Goal: Task Accomplishment & Management: Manage account settings

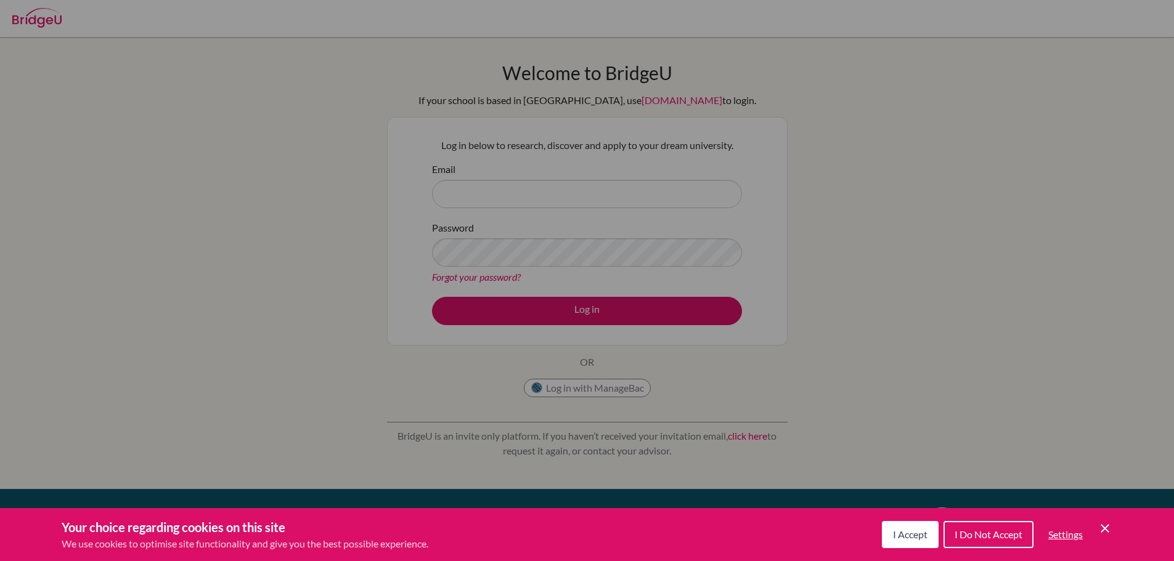
click at [898, 529] on span "I Accept" at bounding box center [910, 535] width 34 height 12
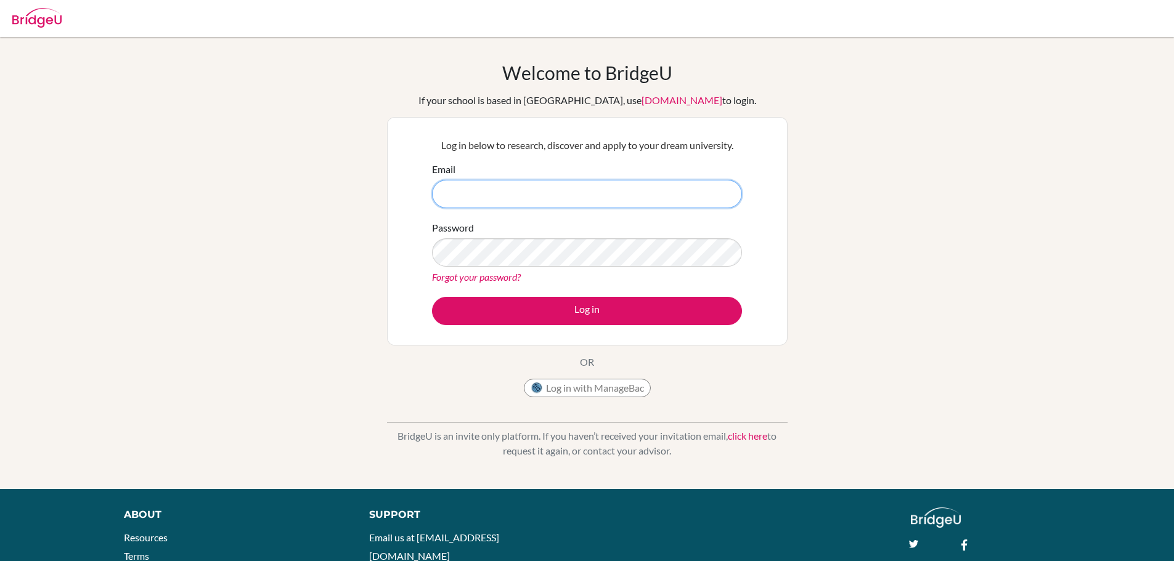
click at [632, 196] on input "Email" at bounding box center [587, 194] width 310 height 28
type input "dama.dhummakupt@ais.edu.mm"
click at [432, 297] on button "Log in" at bounding box center [587, 311] width 310 height 28
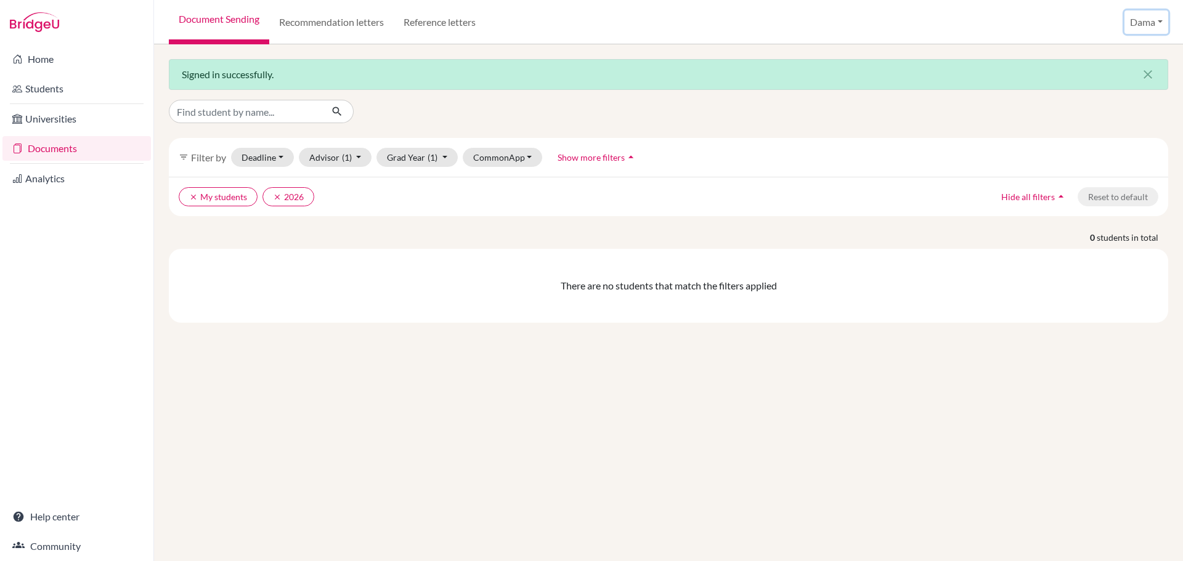
click at [1162, 20] on button "Dama" at bounding box center [1146, 21] width 44 height 23
click at [1108, 65] on link "School Settings" at bounding box center [1121, 70] width 97 height 20
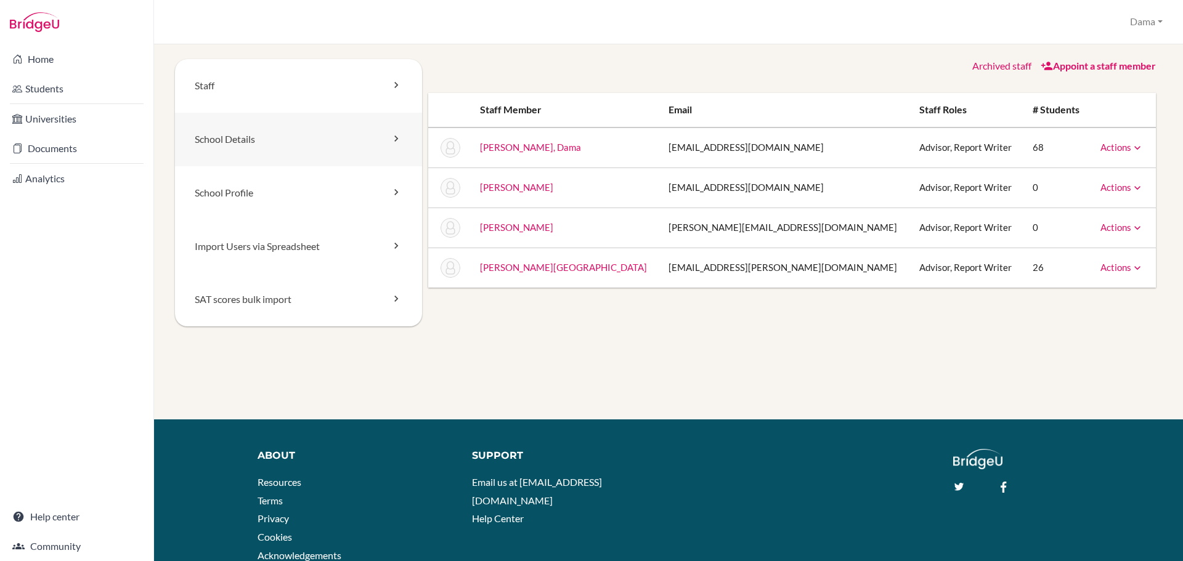
click at [222, 138] on link "School Details" at bounding box center [298, 140] width 247 height 54
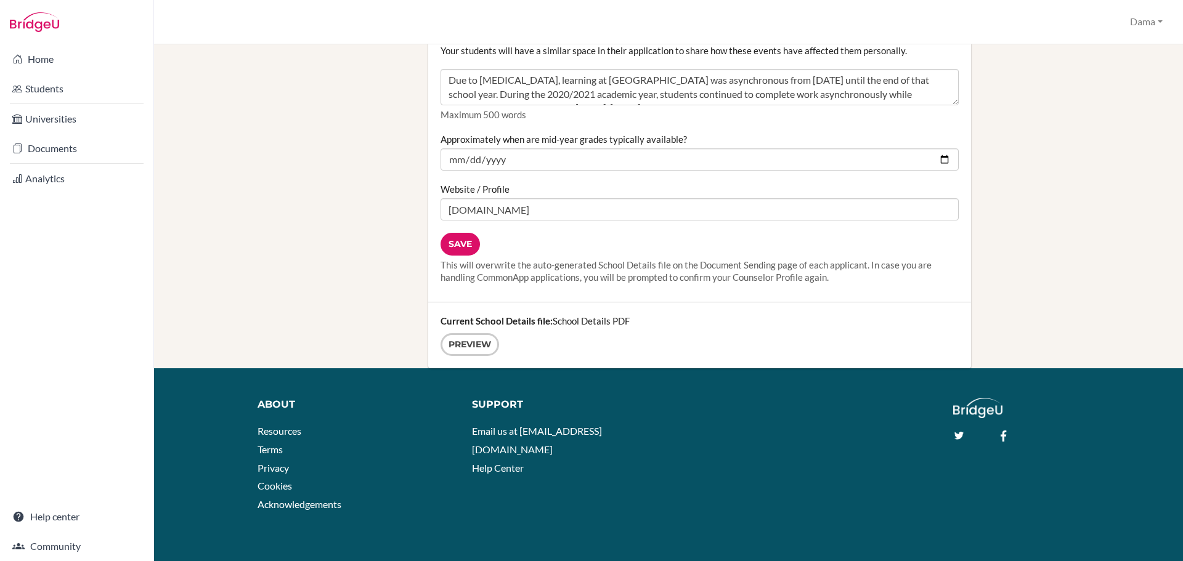
scroll to position [1560, 0]
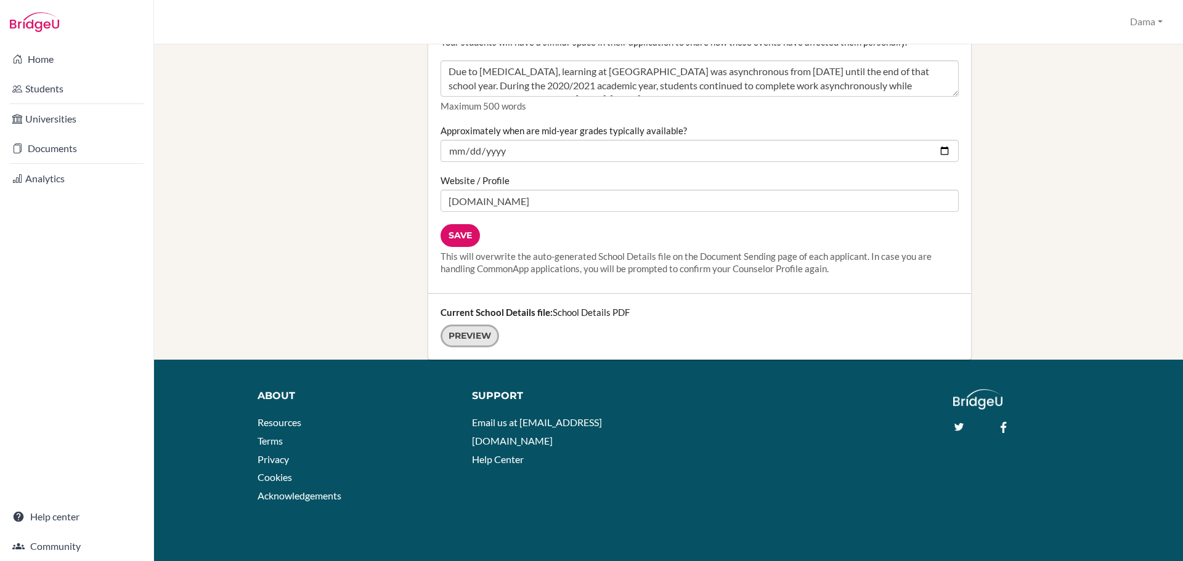
click at [469, 331] on link "Preview" at bounding box center [469, 336] width 59 height 23
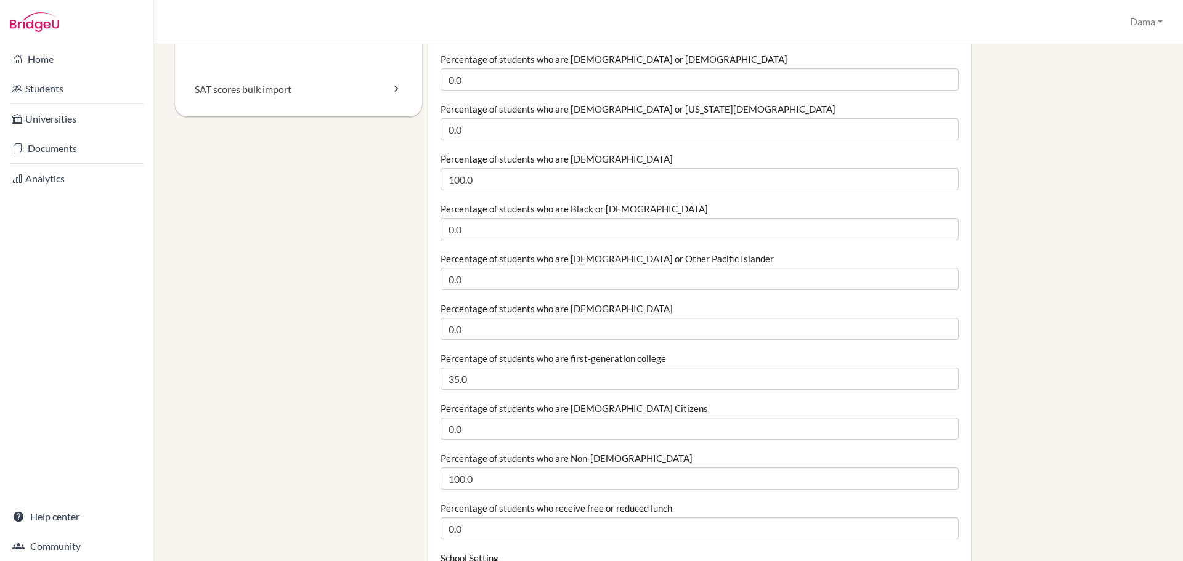
scroll to position [0, 0]
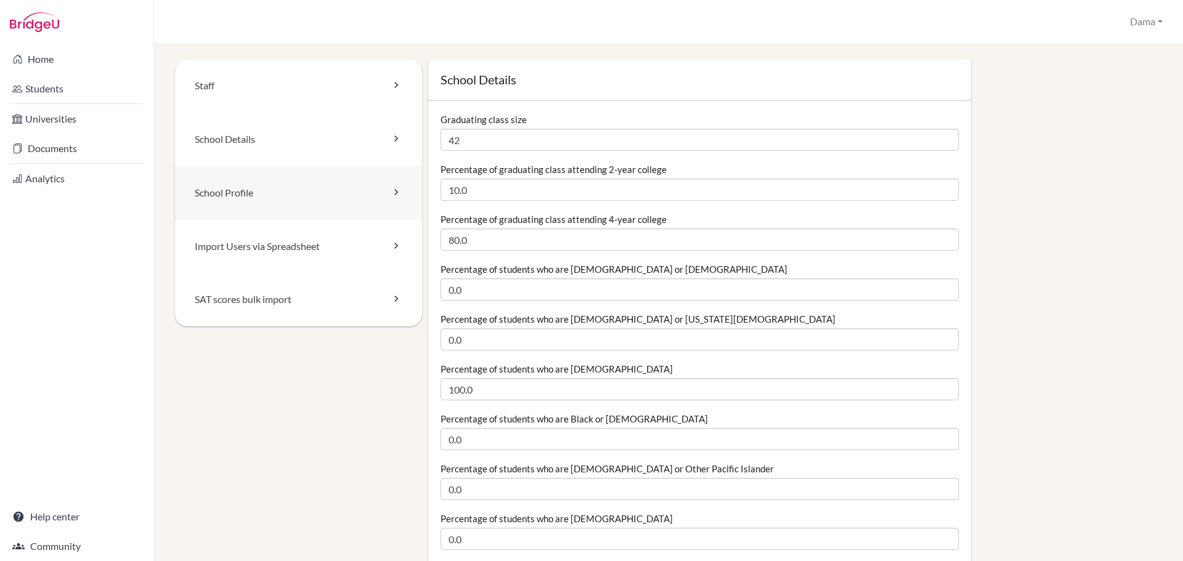
click at [277, 182] on link "School Profile" at bounding box center [298, 193] width 247 height 54
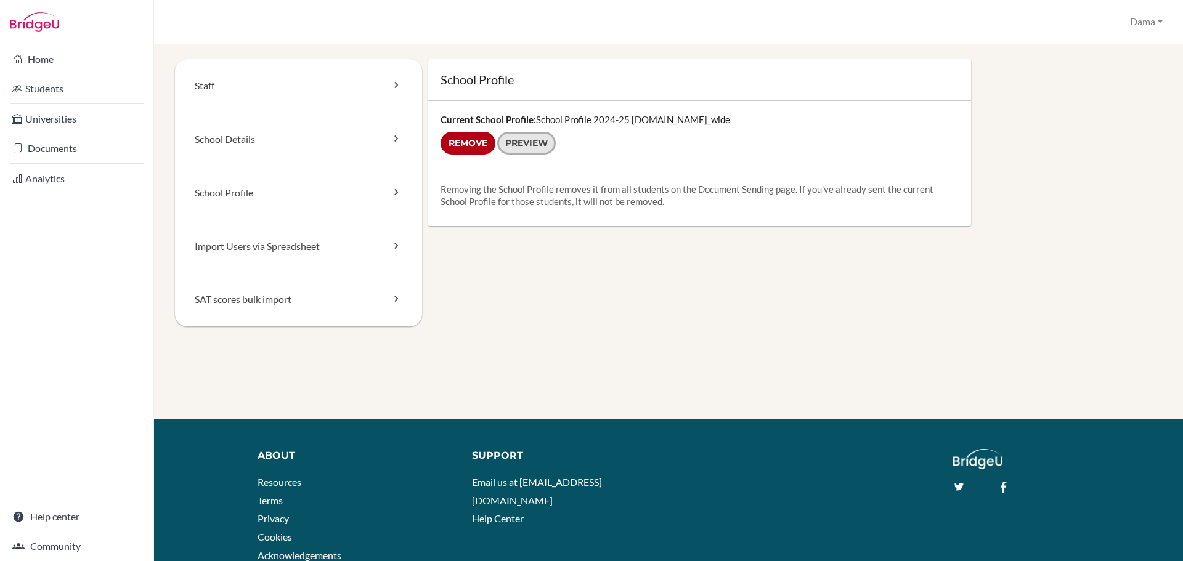
click at [540, 146] on link "Preview" at bounding box center [526, 143] width 59 height 23
click at [376, 142] on link "School Details" at bounding box center [298, 140] width 247 height 54
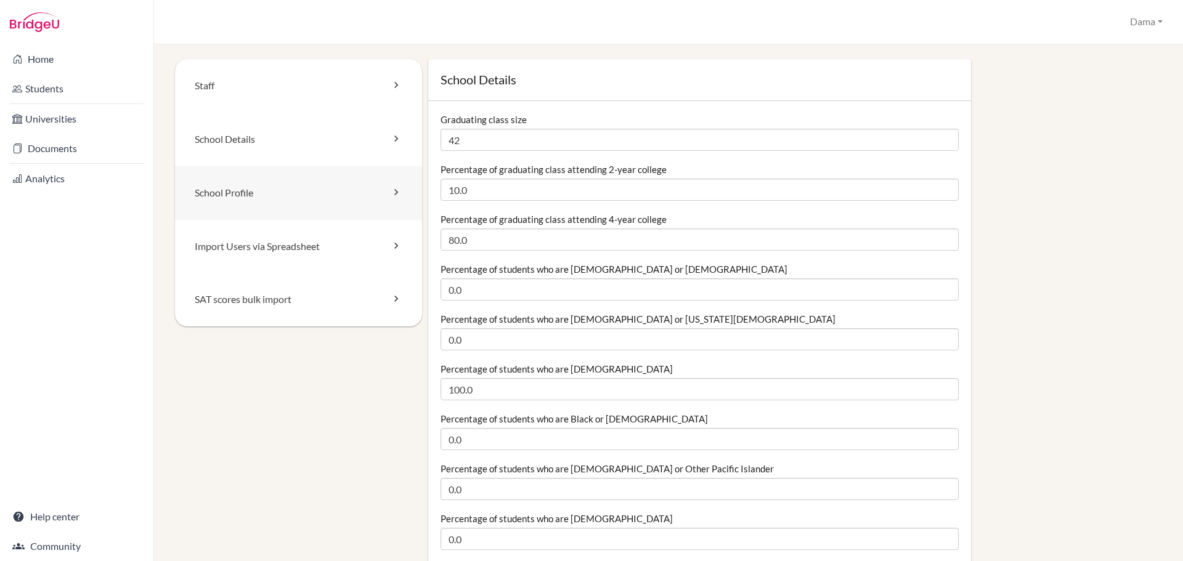
click at [340, 195] on link "School Profile" at bounding box center [298, 193] width 247 height 54
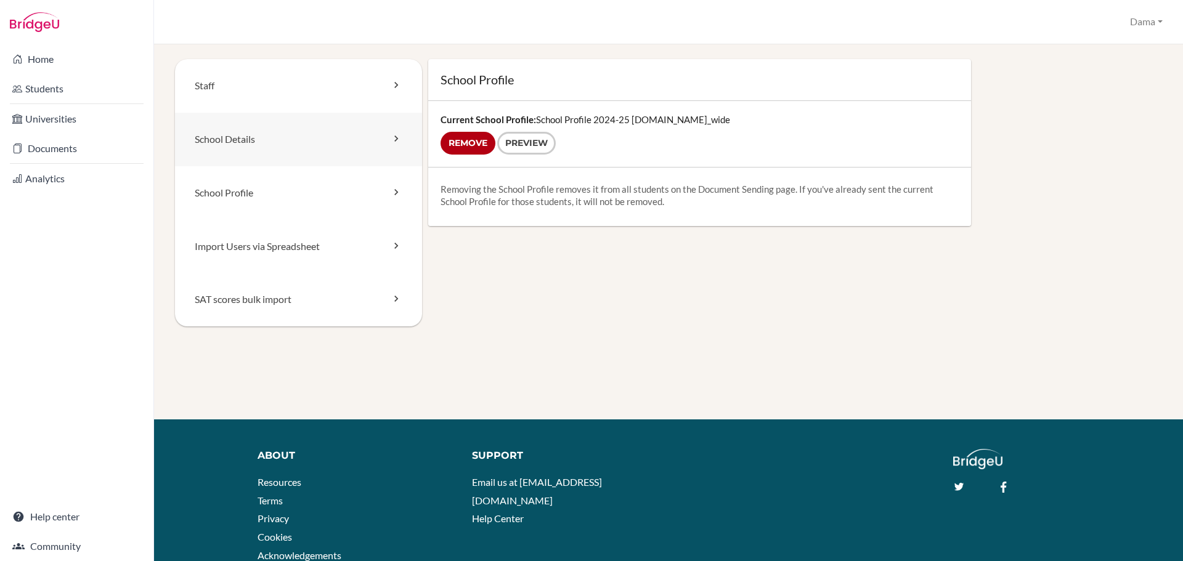
click at [262, 144] on link "School Details" at bounding box center [298, 140] width 247 height 54
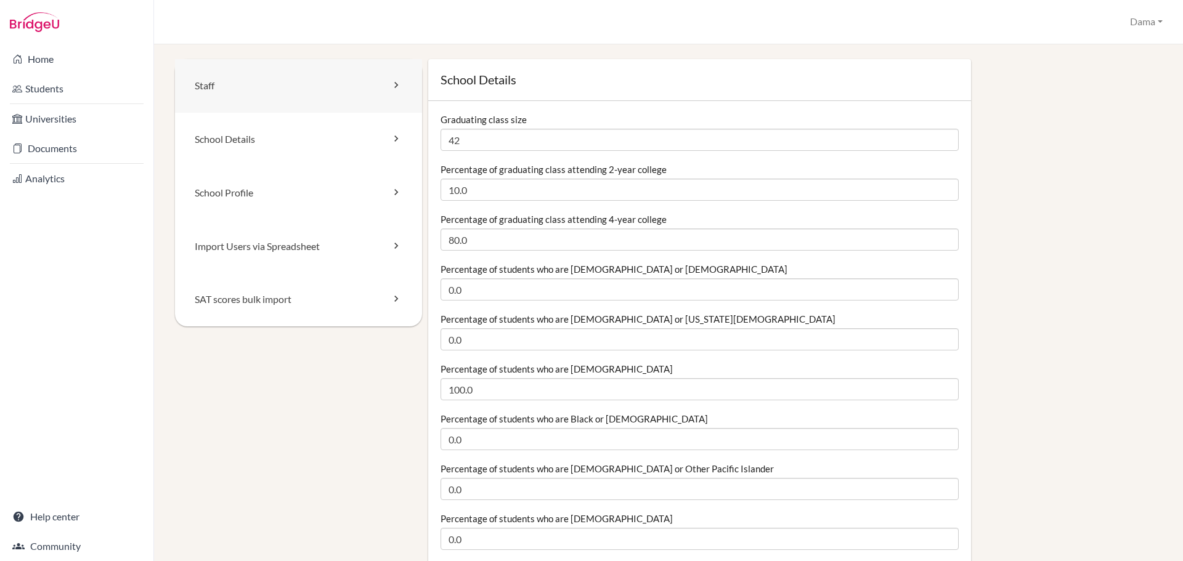
click at [265, 86] on link "Staff" at bounding box center [298, 86] width 247 height 54
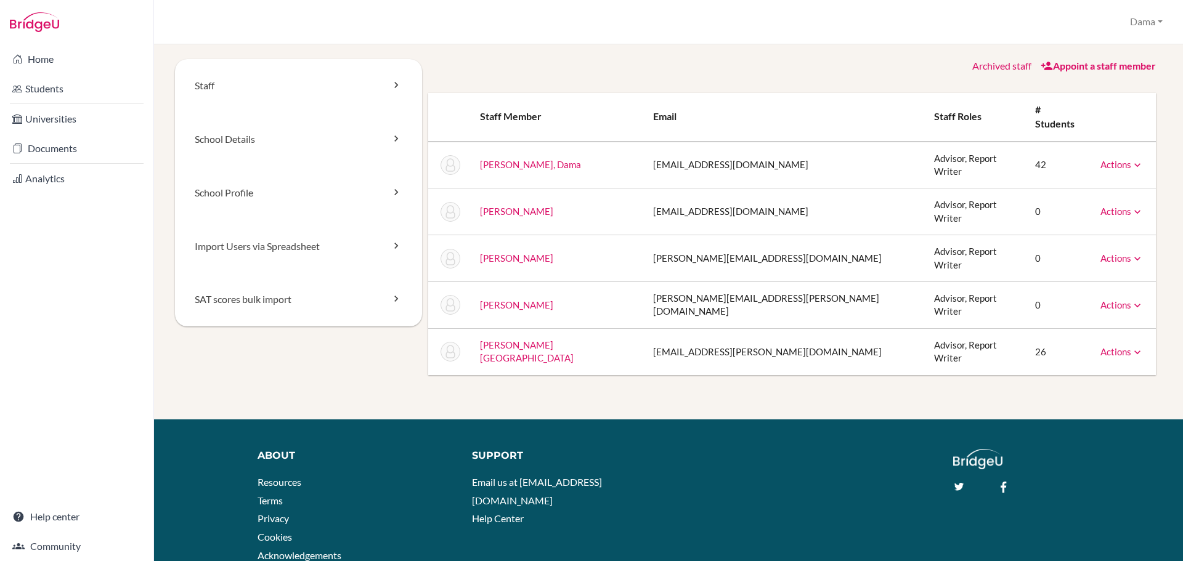
click at [1131, 159] on icon at bounding box center [1137, 165] width 12 height 12
click at [687, 349] on div "Staff School Details School Profile Import Users via Spreadsheet SAT scores bul…" at bounding box center [668, 217] width 987 height 316
click at [46, 89] on link "Students" at bounding box center [76, 88] width 148 height 25
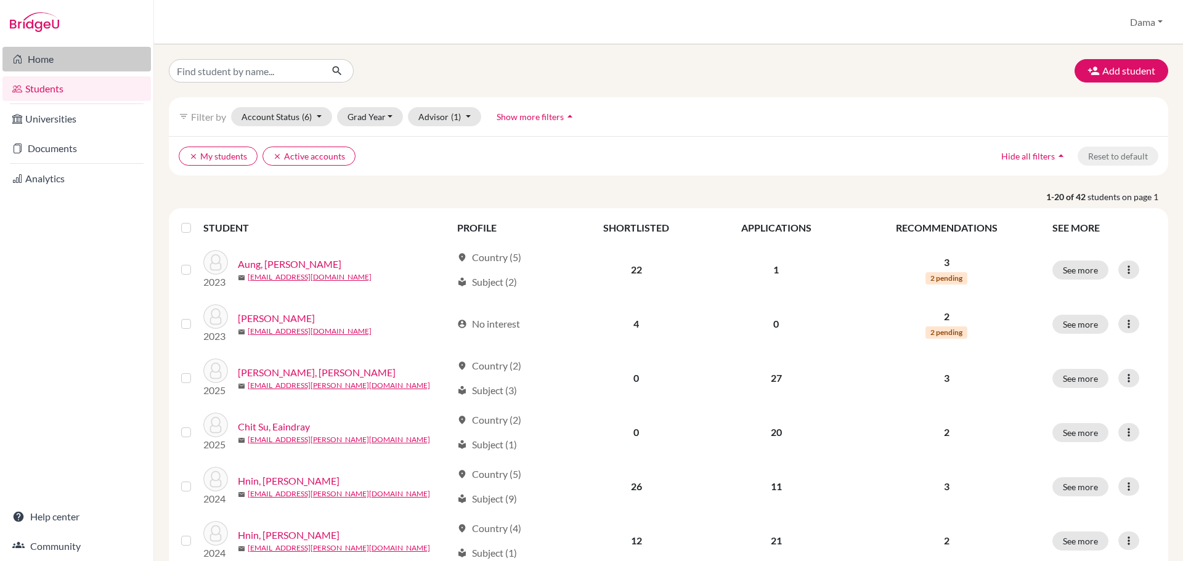
click at [68, 59] on link "Home" at bounding box center [76, 59] width 148 height 25
click at [360, 116] on button "Grad Year" at bounding box center [370, 116] width 67 height 19
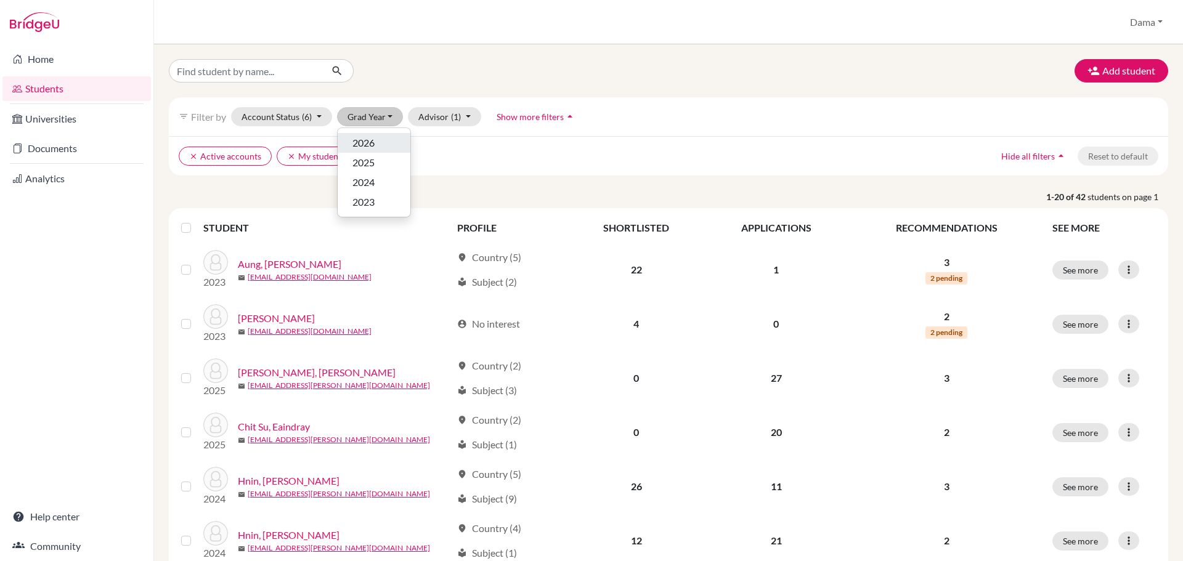
click at [371, 142] on span "2026" at bounding box center [363, 143] width 22 height 15
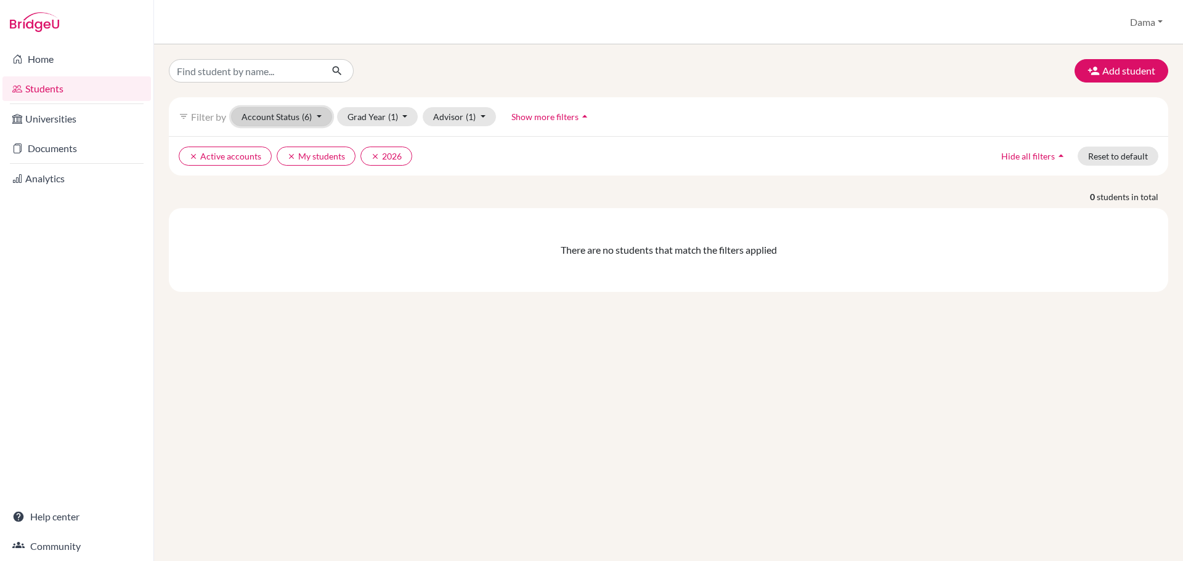
click at [322, 114] on button "Account Status (6)" at bounding box center [281, 116] width 101 height 19
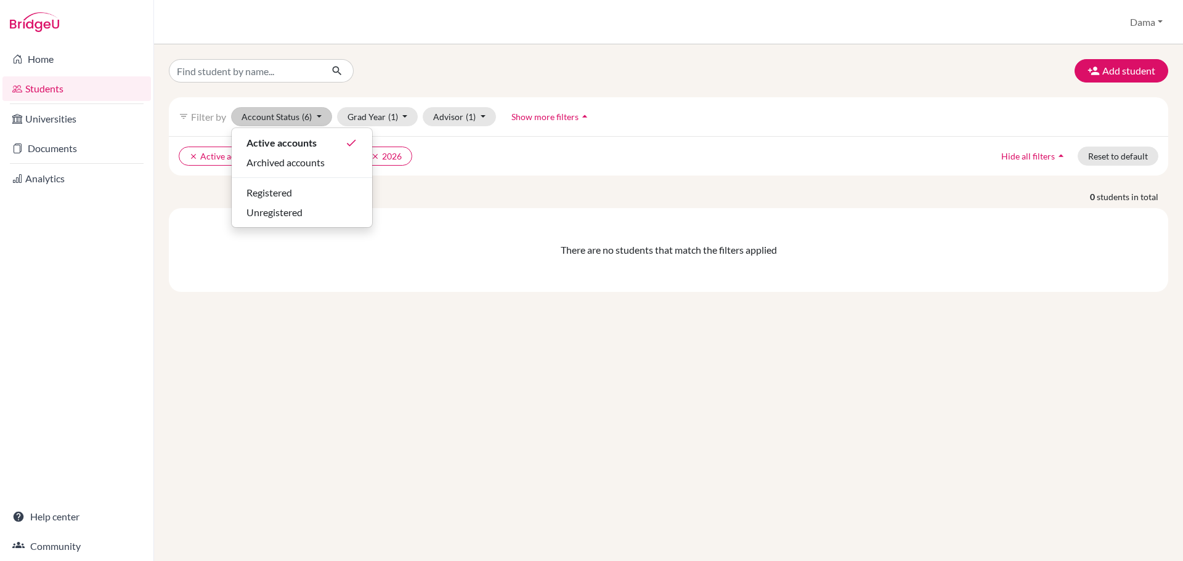
click at [693, 77] on div "Add student" at bounding box center [669, 70] width 1018 height 23
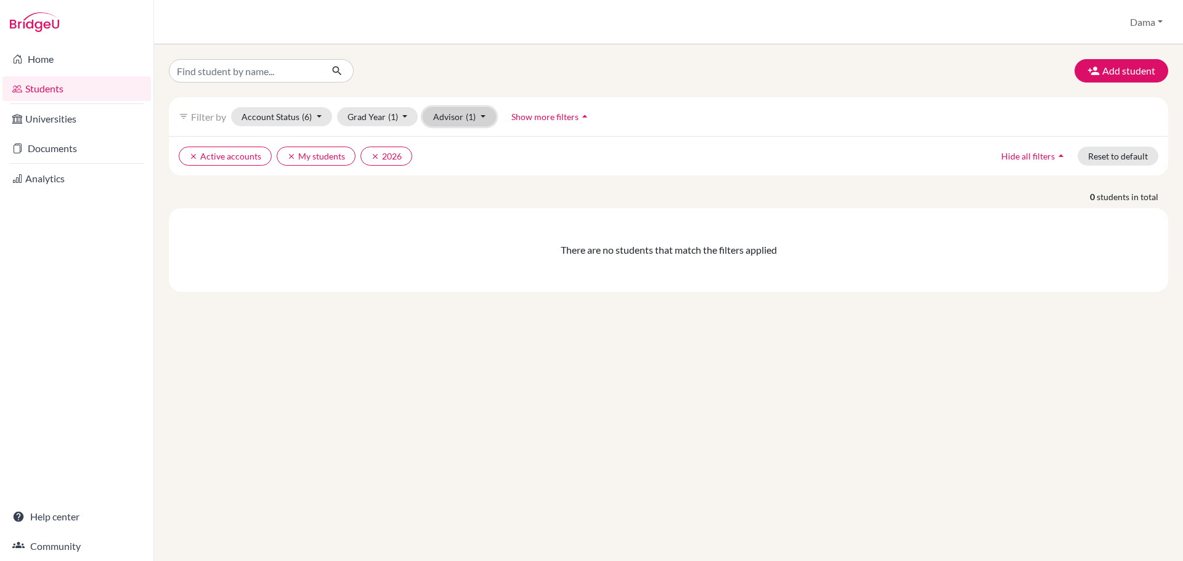
click at [482, 118] on button "Advisor (1)" at bounding box center [459, 116] width 73 height 19
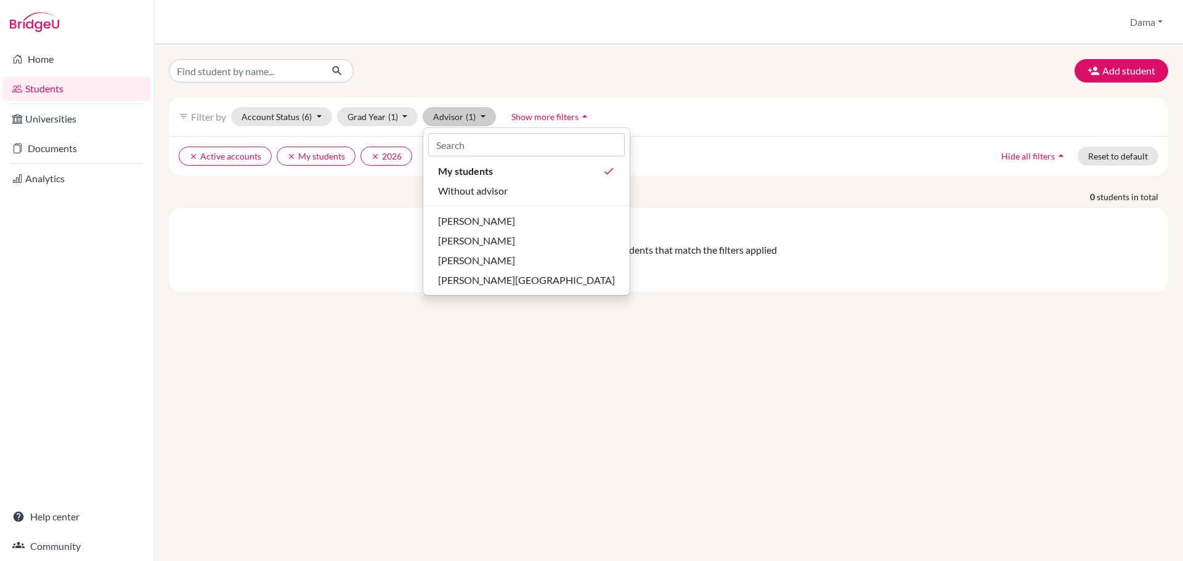
drag, startPoint x: 616, startPoint y: 83, endPoint x: 574, endPoint y: 99, distance: 44.8
click at [617, 83] on div "Add student filter_list Filter by Account Status (6) Active accounts done Archi…" at bounding box center [668, 175] width 999 height 233
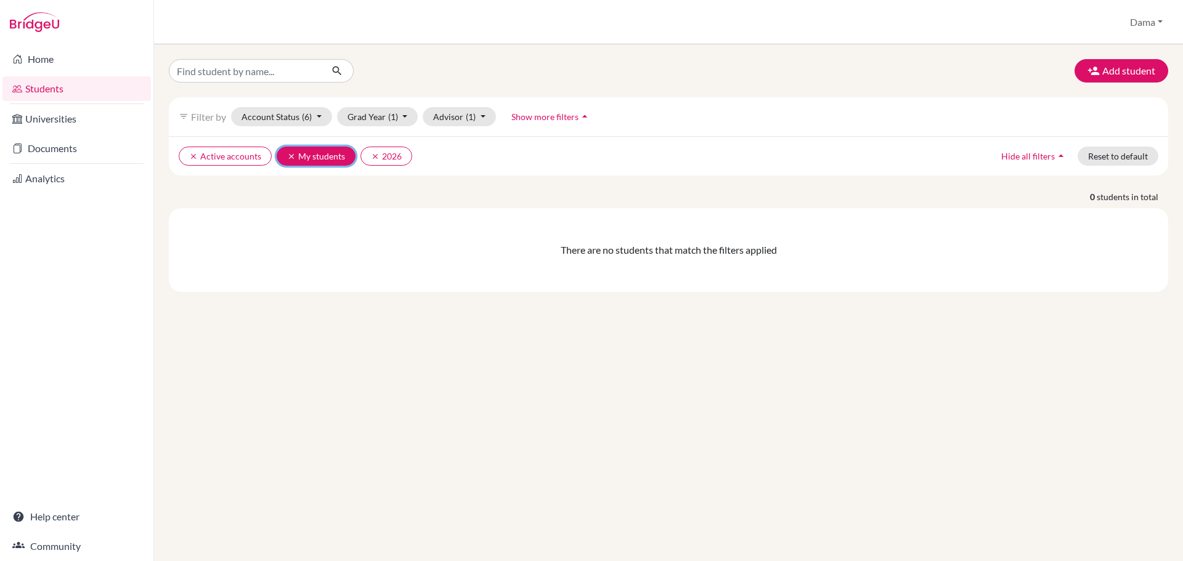
click at [288, 155] on icon "clear" at bounding box center [291, 156] width 9 height 9
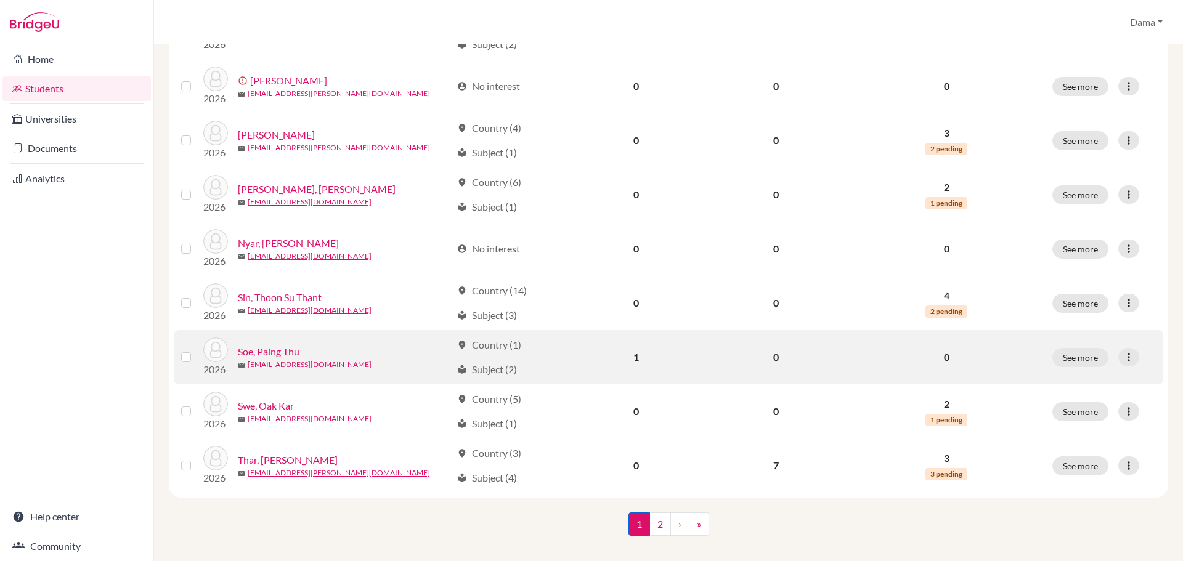
scroll to position [848, 0]
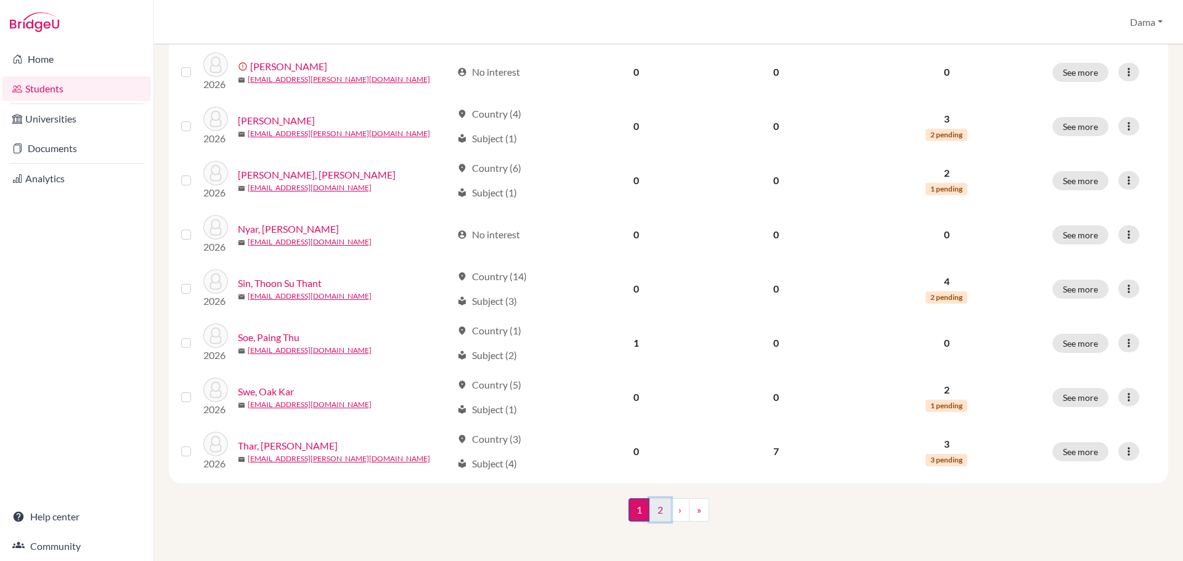
click at [655, 513] on link "2" at bounding box center [660, 509] width 22 height 23
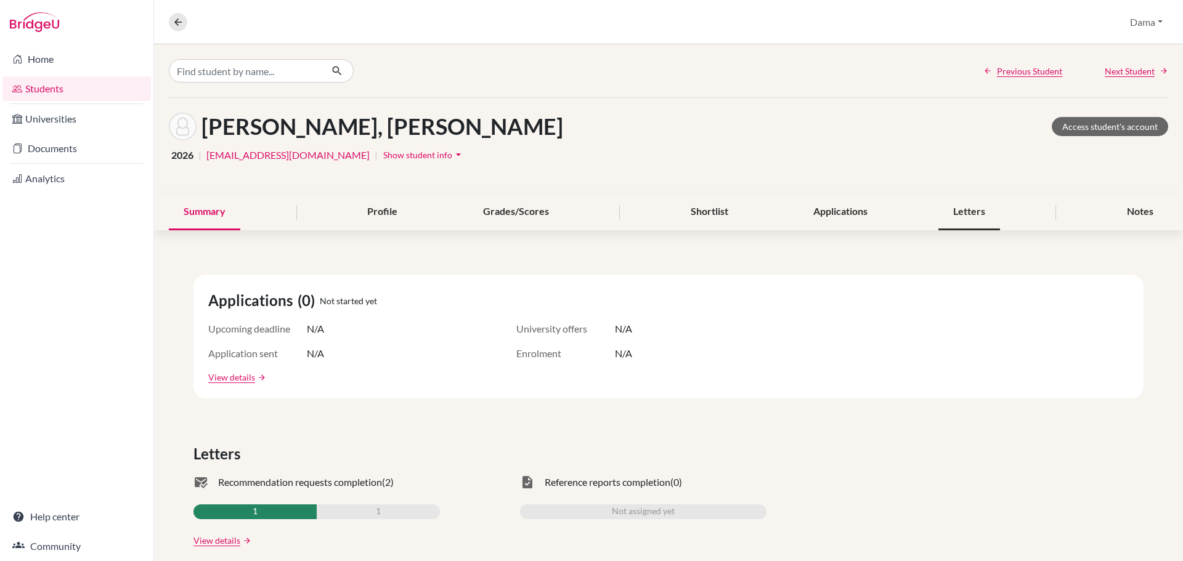
click at [967, 216] on div "Letters" at bounding box center [969, 212] width 62 height 36
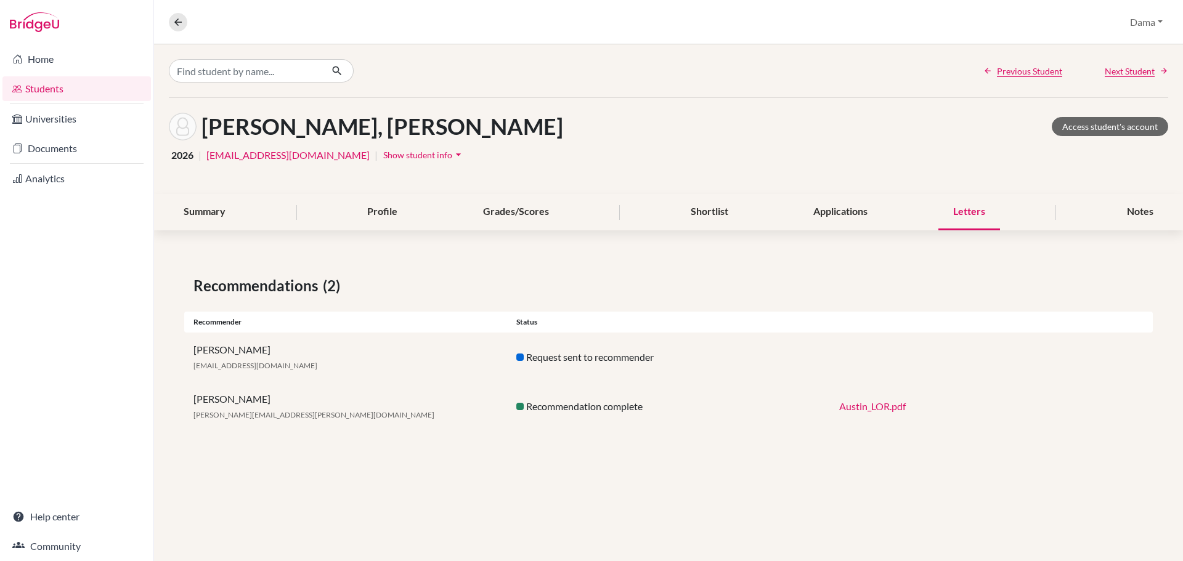
click at [872, 406] on link "Austin_LOR.pdf" at bounding box center [872, 406] width 67 height 12
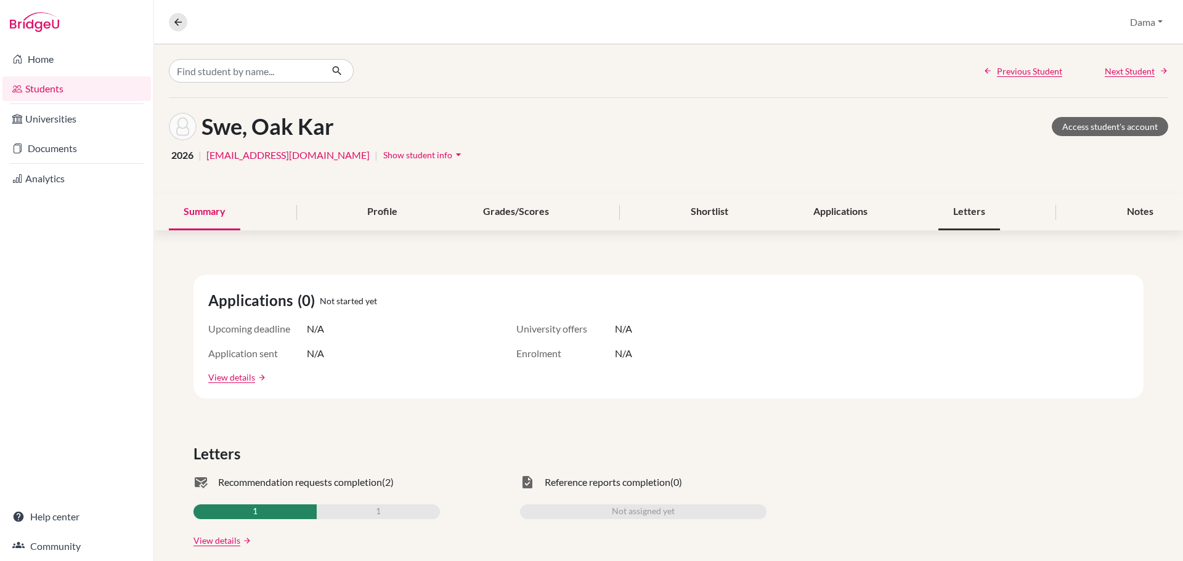
click at [952, 205] on div "Letters" at bounding box center [969, 212] width 62 height 36
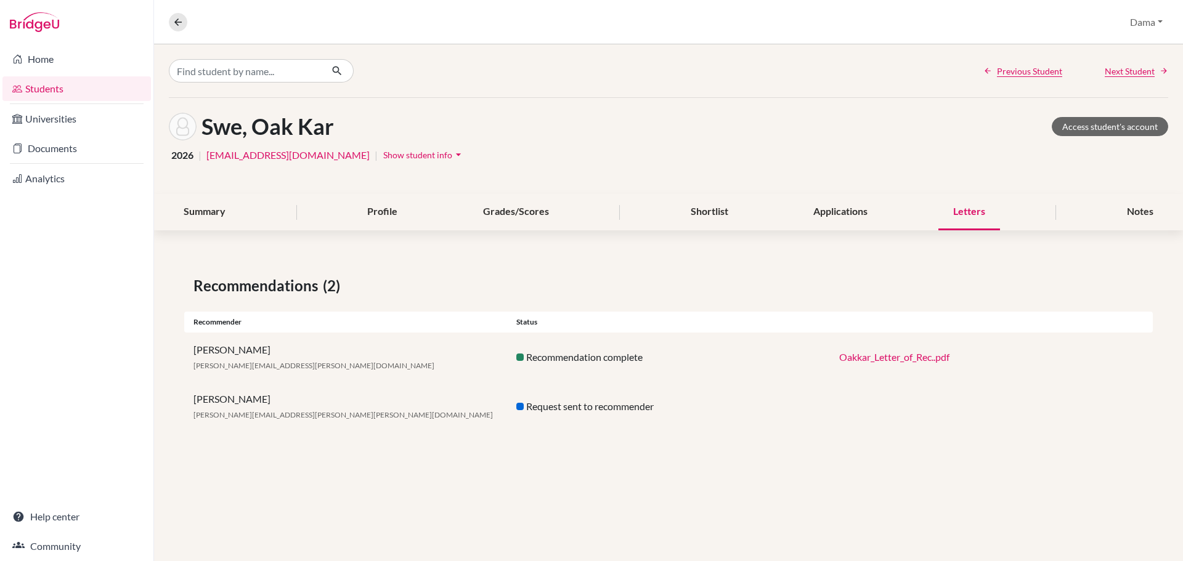
click at [874, 358] on link "Oakkar_Letter_of_Rec..pdf" at bounding box center [894, 357] width 110 height 12
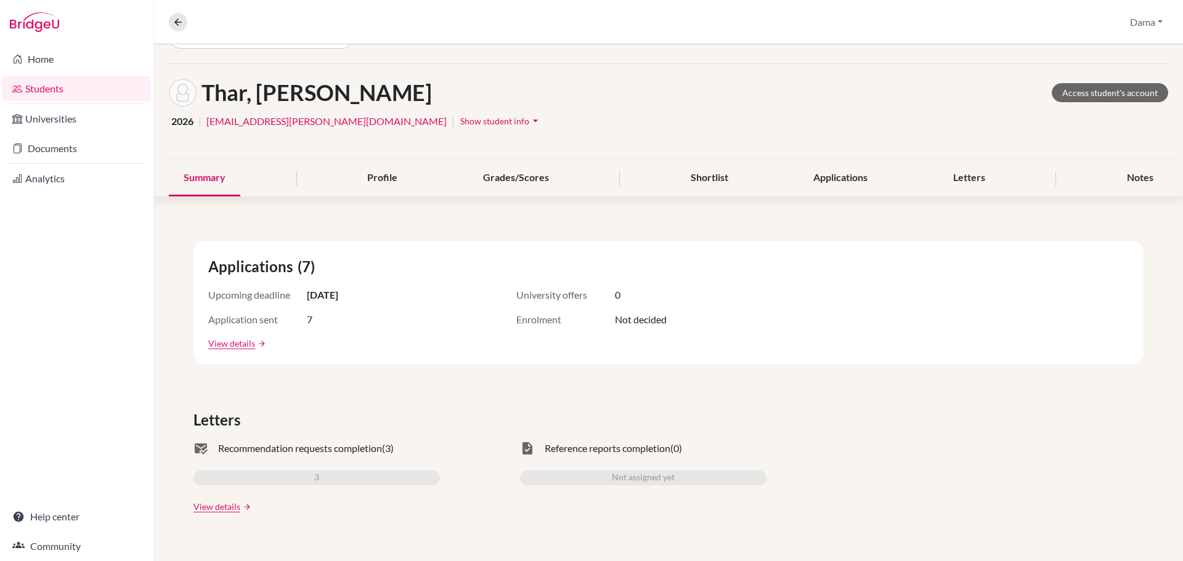
scroll to position [123, 0]
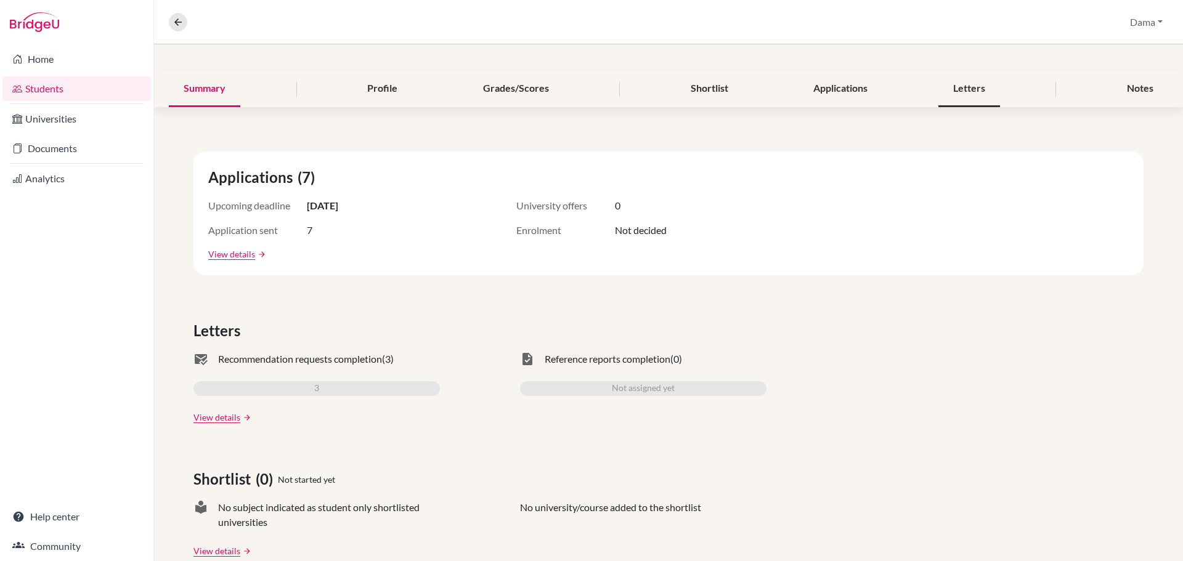
click at [944, 99] on div "Letters" at bounding box center [969, 89] width 62 height 36
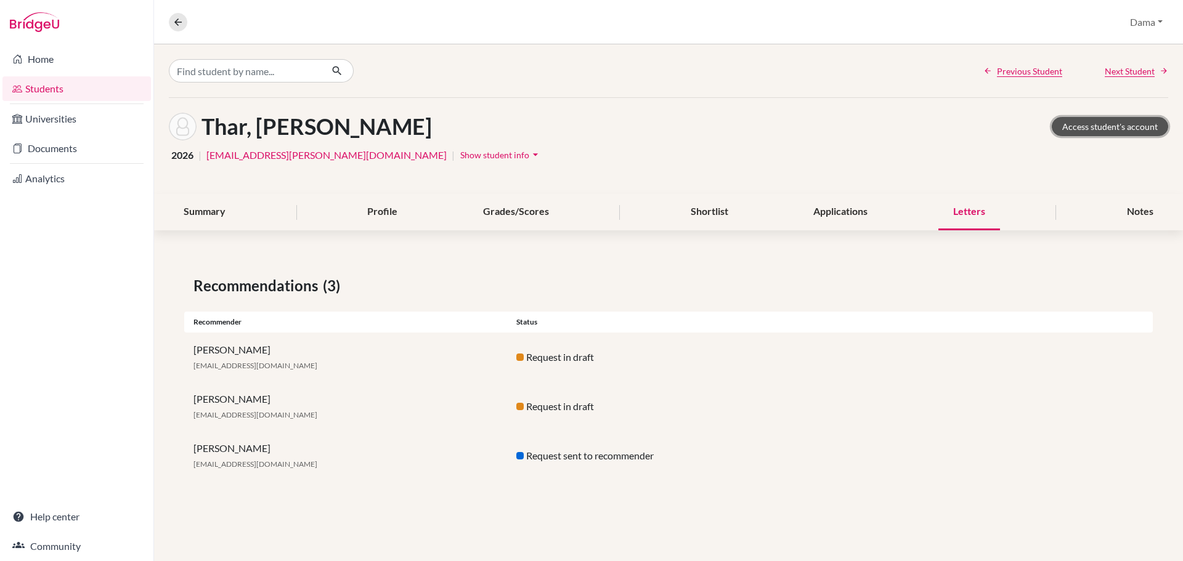
click at [1092, 124] on link "Access student's account" at bounding box center [1110, 126] width 116 height 19
